Goal: Task Accomplishment & Management: Use online tool/utility

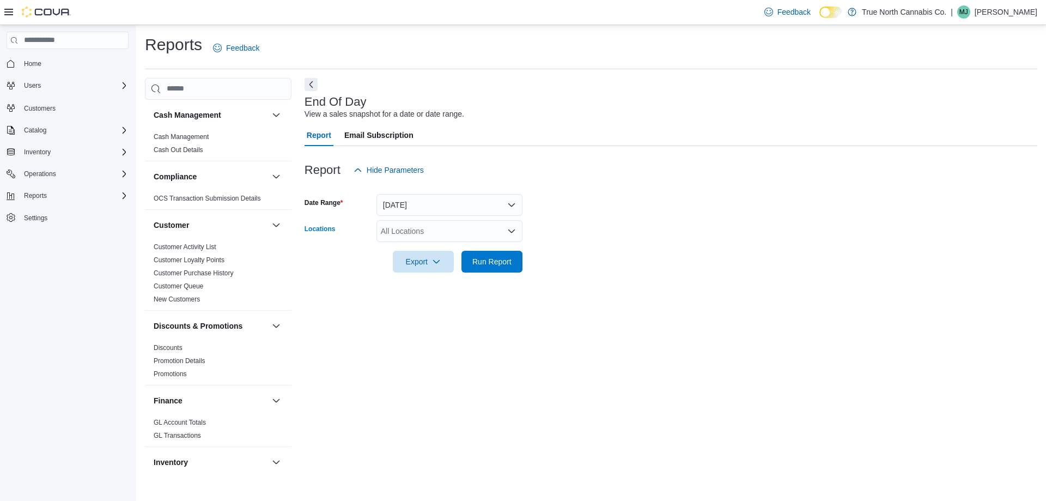
click at [507, 240] on div "All Locations" at bounding box center [450, 231] width 146 height 22
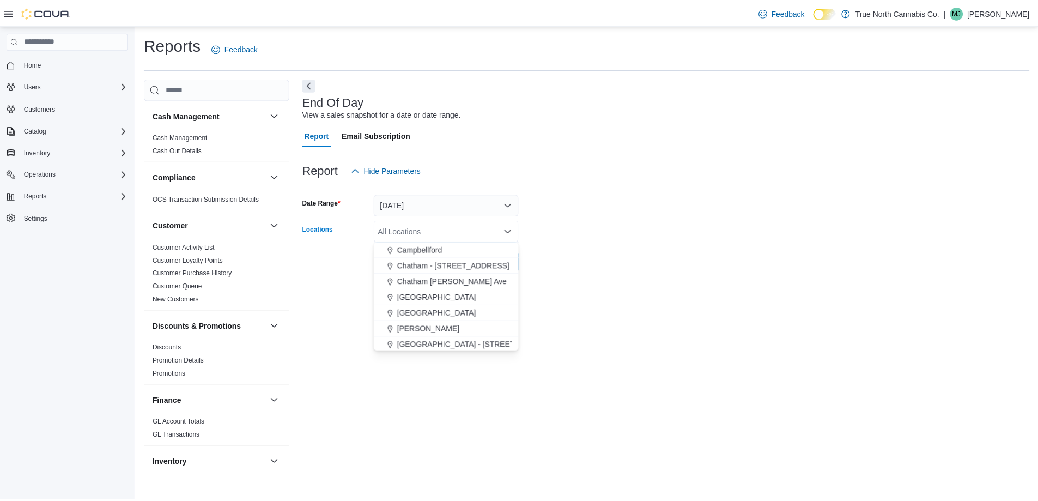
scroll to position [163, 0]
click at [468, 261] on span "Chatham - [STREET_ADDRESS]" at bounding box center [456, 259] width 113 height 11
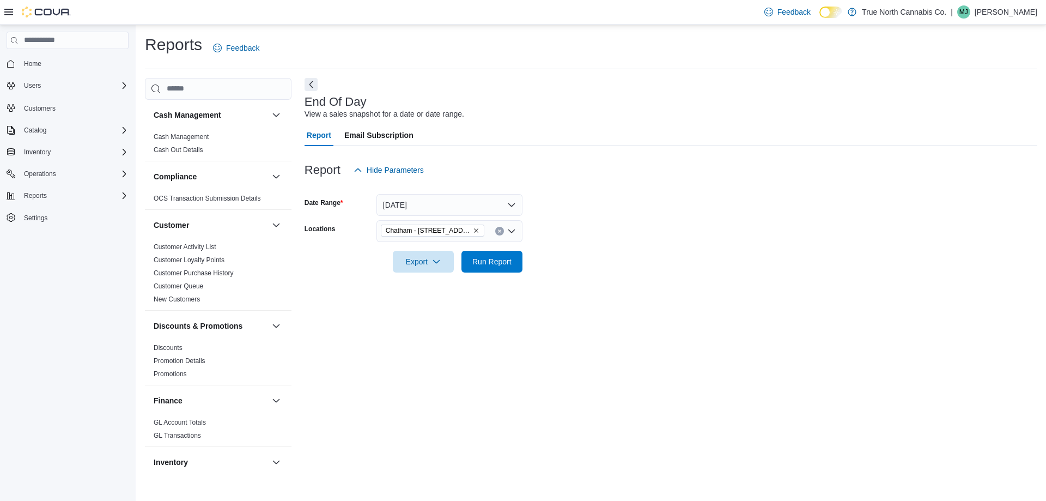
click at [531, 248] on div at bounding box center [671, 246] width 733 height 9
click at [495, 261] on span "Run Report" at bounding box center [491, 261] width 39 height 11
